Goal: Task Accomplishment & Management: Complete application form

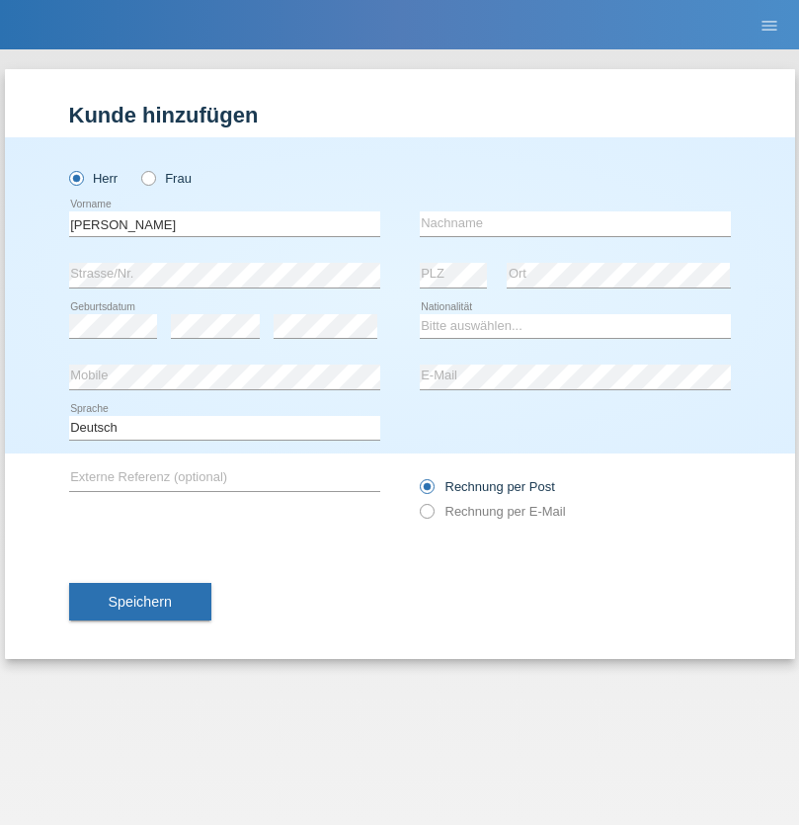
type input "David"
click at [575, 223] on input "text" at bounding box center [575, 223] width 311 height 25
type input "Senn"
select select "CH"
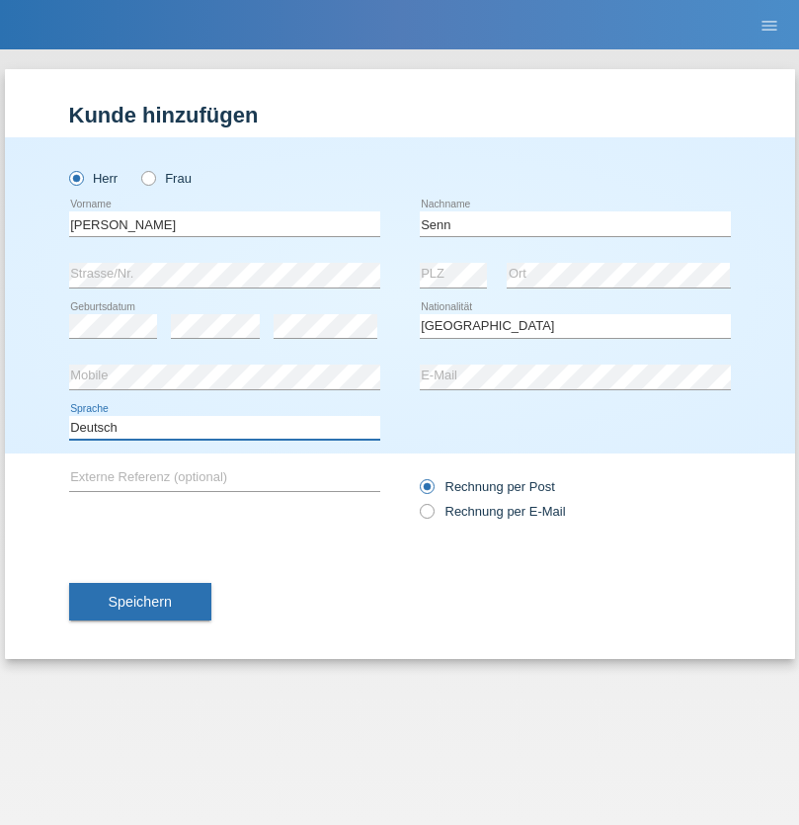
select select "en"
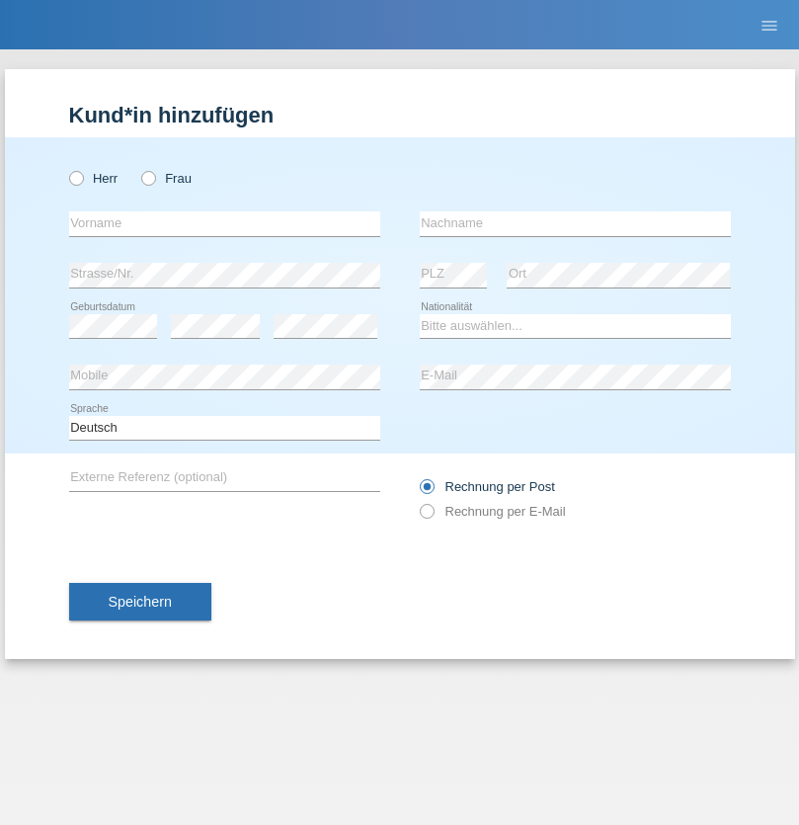
radio input "true"
click at [224, 223] on input "text" at bounding box center [224, 223] width 311 height 25
type input "firat"
click at [575, 223] on input "text" at bounding box center [575, 223] width 311 height 25
type input "kara"
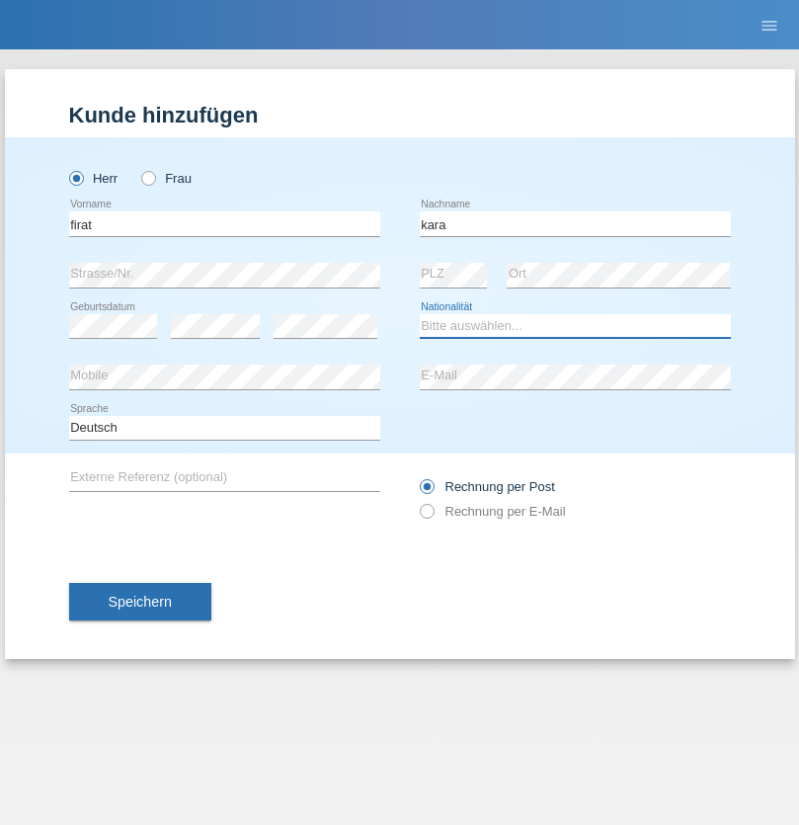
select select "CH"
radio input "true"
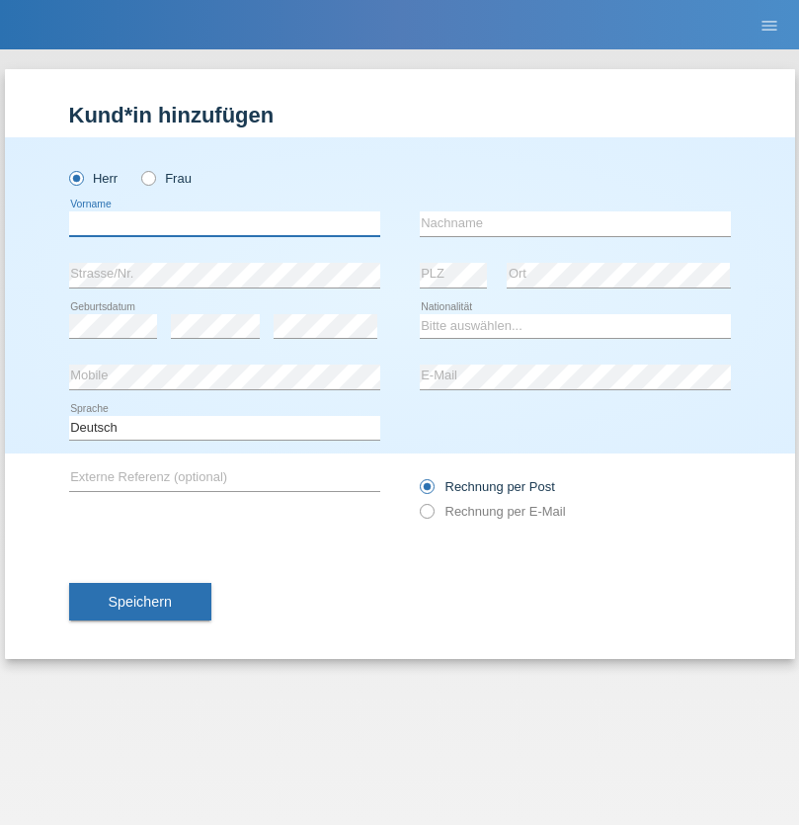
click at [224, 223] on input "text" at bounding box center [224, 223] width 311 height 25
type input "[PERSON_NAME]"
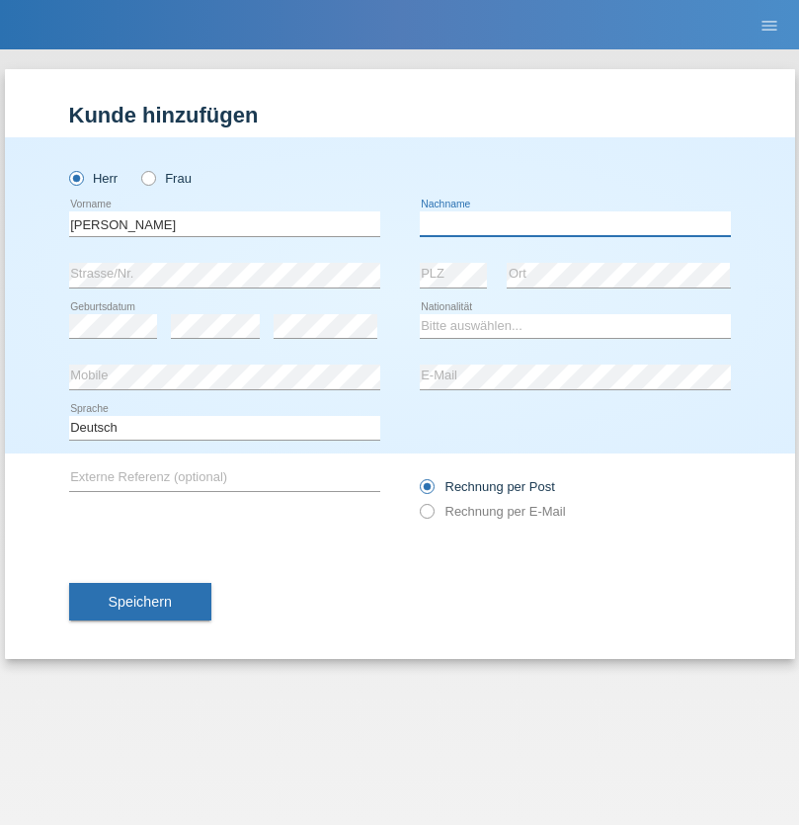
click at [575, 223] on input "text" at bounding box center [575, 223] width 311 height 25
type input "Fortugno"
select select "IT"
select select "C"
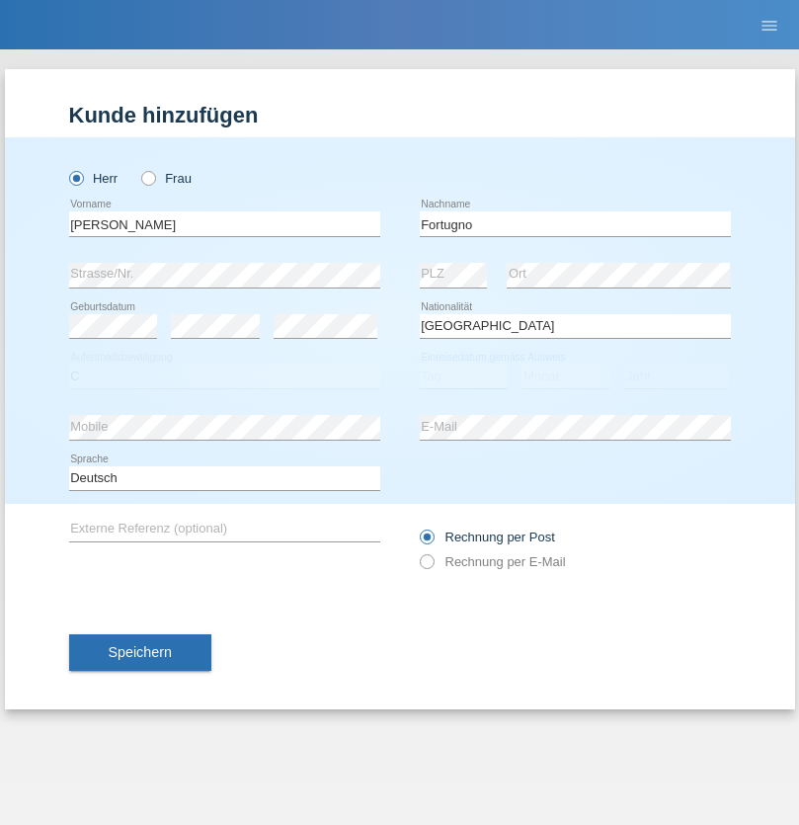
select select "09"
select select "08"
select select "2006"
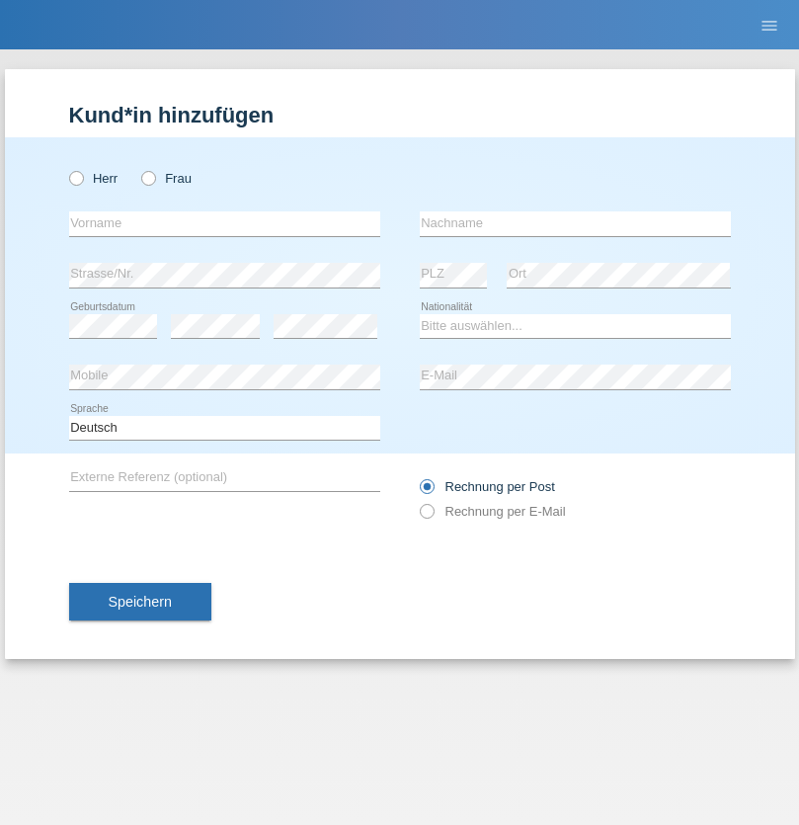
radio input "true"
click at [224, 223] on input "text" at bounding box center [224, 223] width 311 height 25
type input "Farkash"
click at [575, 223] on input "text" at bounding box center [575, 223] width 311 height 25
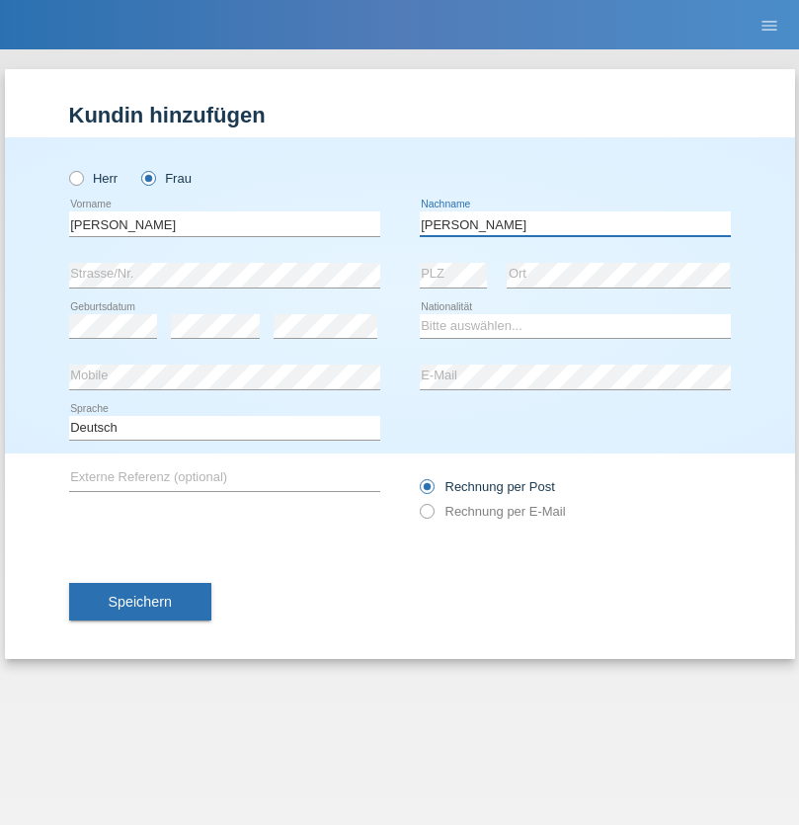
type input "Yolana"
select select "UA"
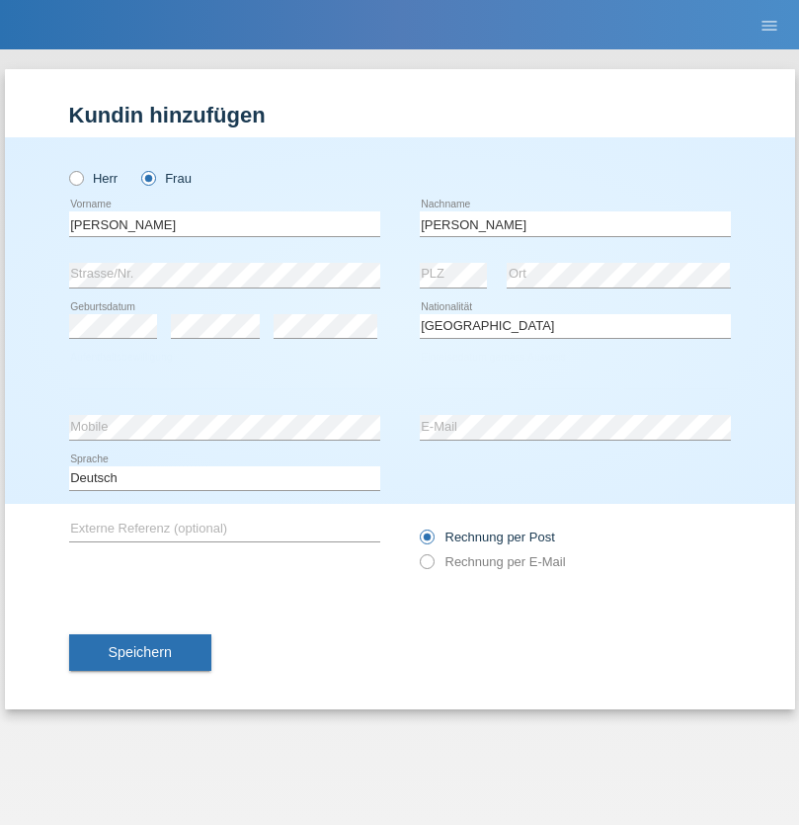
select select "C"
select select "23"
select select "10"
select select "2021"
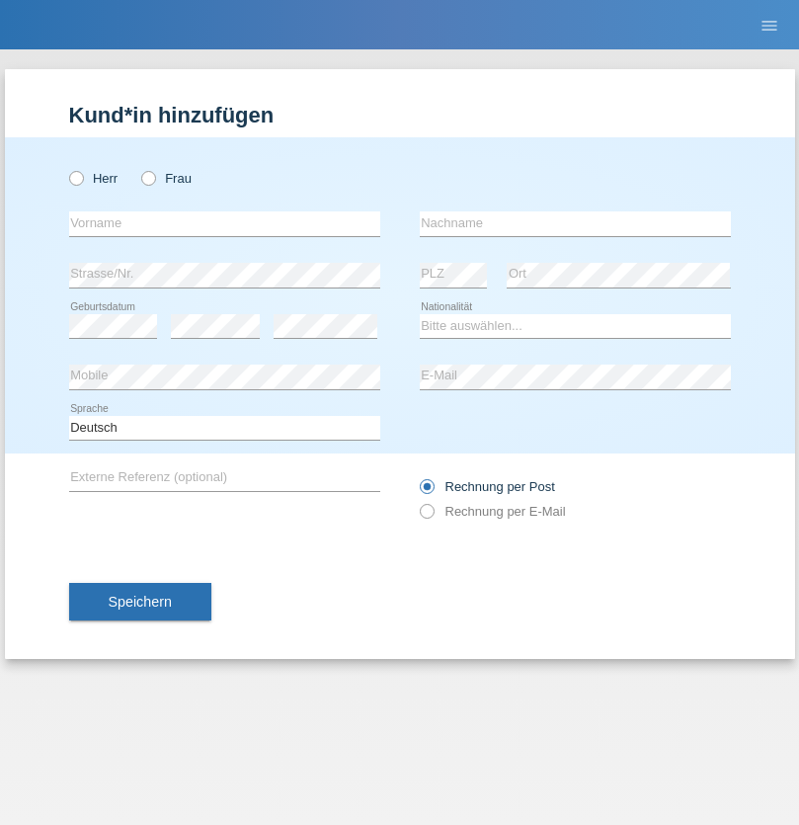
radio input "true"
click at [224, 223] on input "text" at bounding box center [224, 223] width 311 height 25
type input "Terezie"
click at [575, 223] on input "text" at bounding box center [575, 223] width 311 height 25
type input "[PERSON_NAME]"
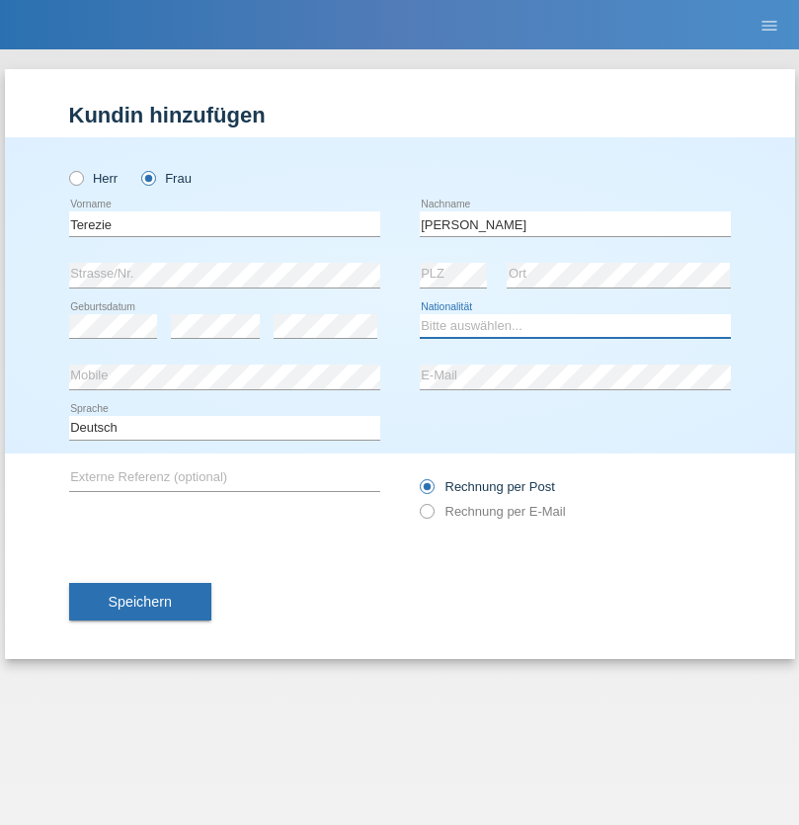
select select "CH"
radio input "true"
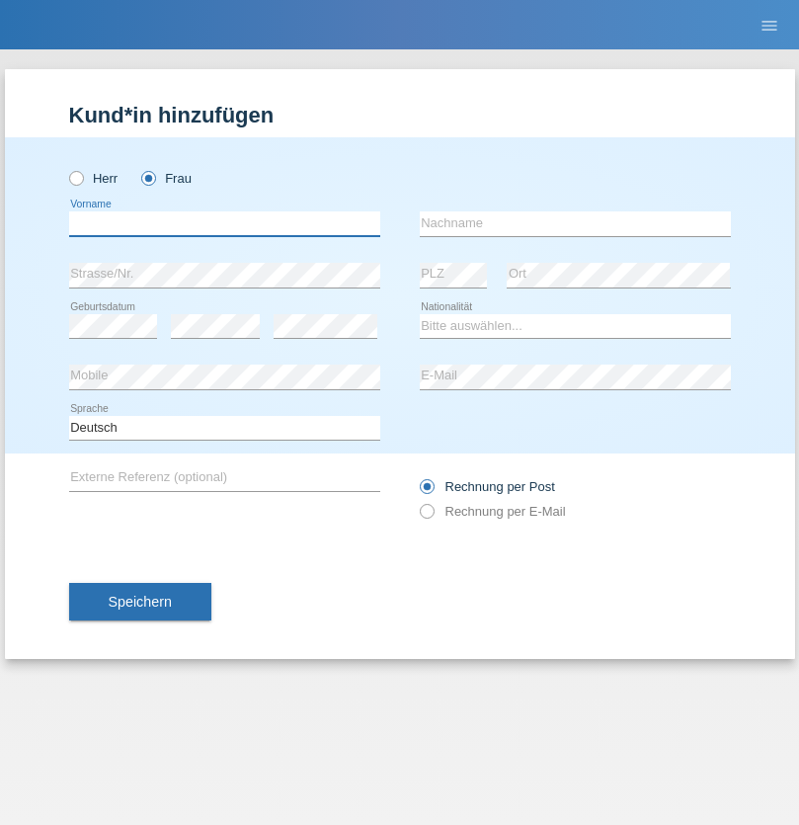
click at [224, 223] on input "text" at bounding box center [224, 223] width 311 height 25
type input "Nuria"
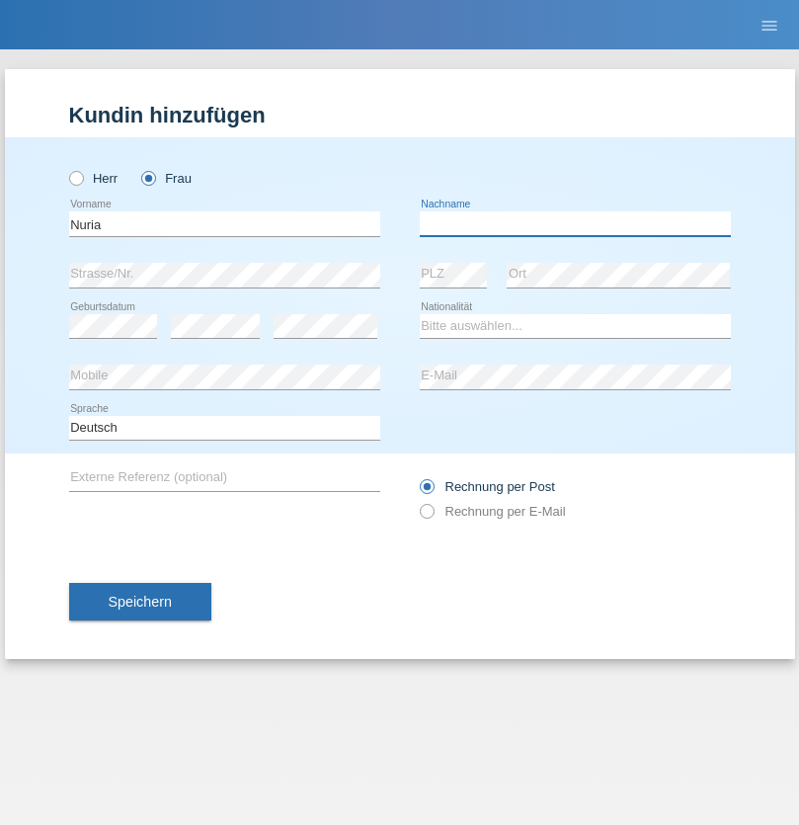
click at [575, 223] on input "text" at bounding box center [575, 223] width 311 height 25
type input "D'Antino"
select select "CH"
